Goal: Task Accomplishment & Management: Use online tool/utility

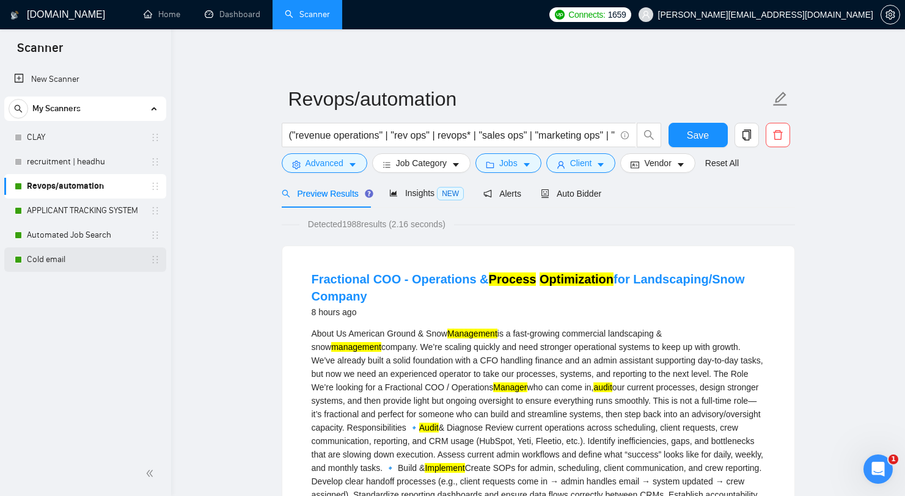
click at [84, 262] on link "Cold email" at bounding box center [85, 259] width 116 height 24
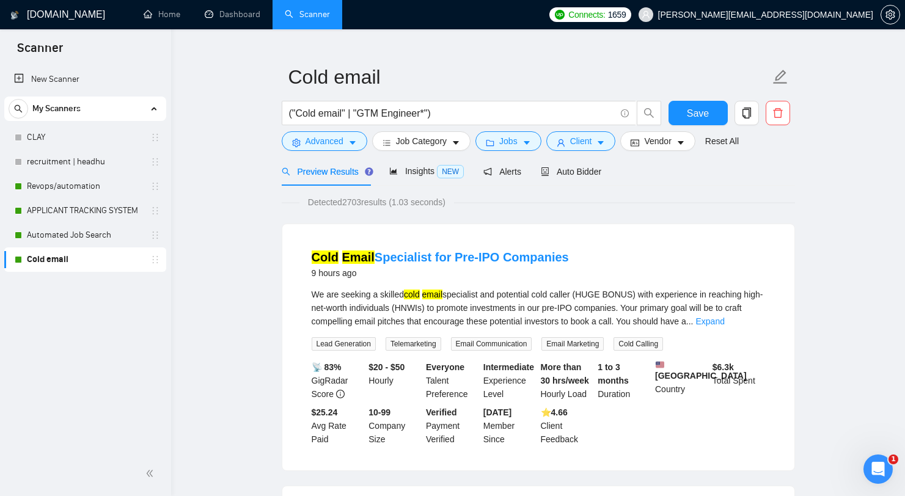
scroll to position [23, 0]
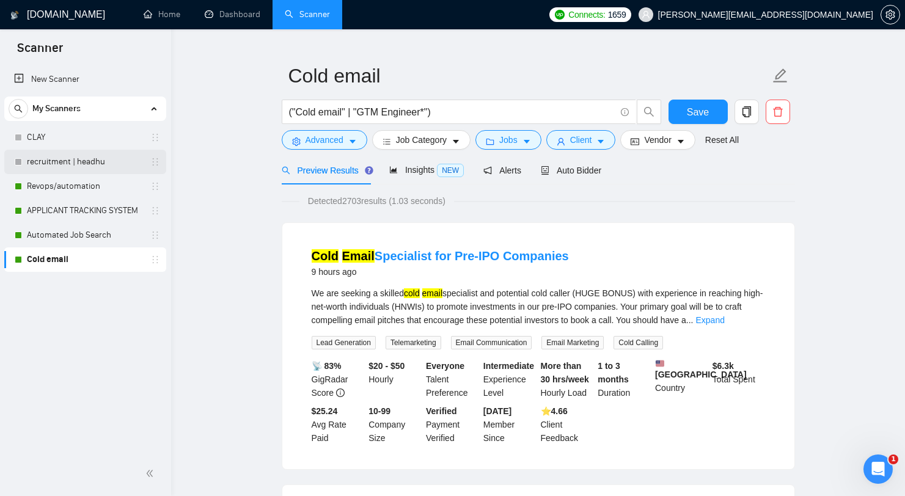
click at [79, 159] on link "recruitment | headhu" at bounding box center [85, 162] width 116 height 24
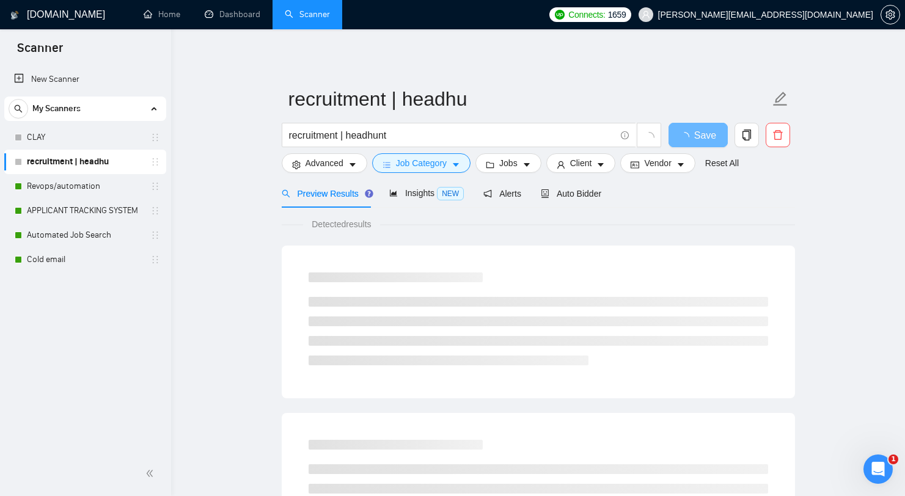
click at [611, 195] on div "Preview Results Insights NEW Alerts Auto Bidder" at bounding box center [538, 193] width 513 height 29
click at [596, 195] on span "Auto Bidder" at bounding box center [571, 194] width 60 height 10
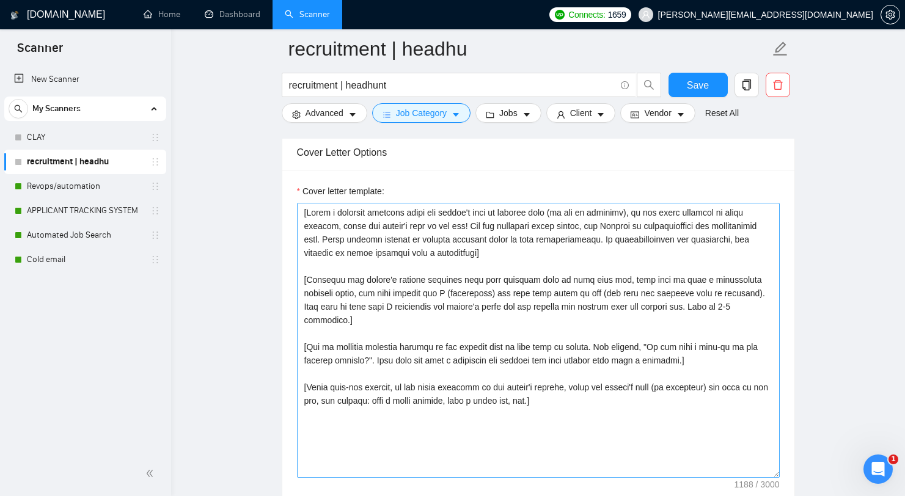
scroll to position [1339, 0]
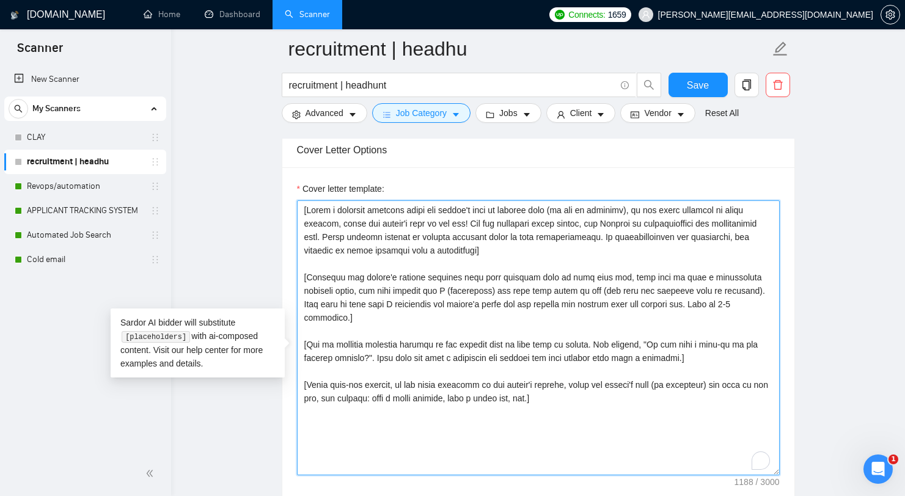
drag, startPoint x: 500, startPoint y: 366, endPoint x: 282, endPoint y: 210, distance: 267.9
click at [282, 210] on div "Cover letter template:" at bounding box center [538, 335] width 512 height 337
